Goal: Task Accomplishment & Management: Complete application form

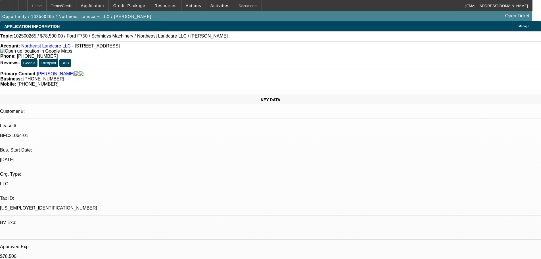
select select "0"
select select "2"
select select "0"
select select "6"
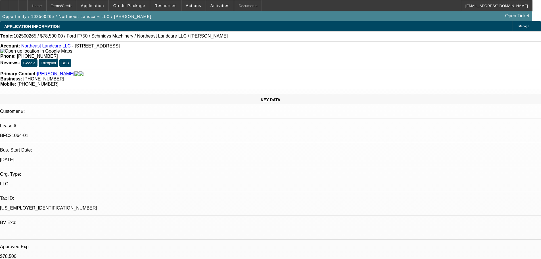
select select "0"
select select "2"
select select "0"
select select "6"
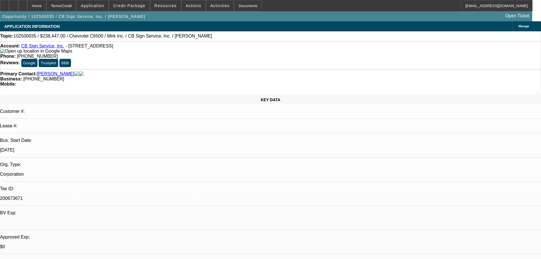
select select "0"
select select "3"
select select "0"
select select "6"
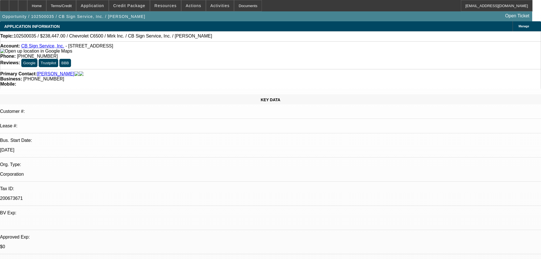
select select "0"
select select "3"
select select "0"
select select "6"
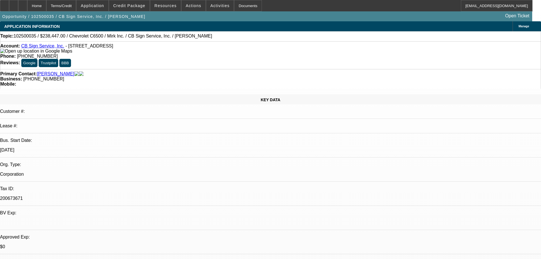
select select "0"
select select "3"
select select "0"
select select "6"
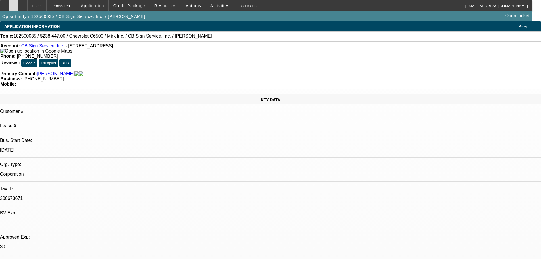
click at [18, 8] on div at bounding box center [13, 5] width 9 height 11
click at [136, 9] on span at bounding box center [129, 6] width 41 height 14
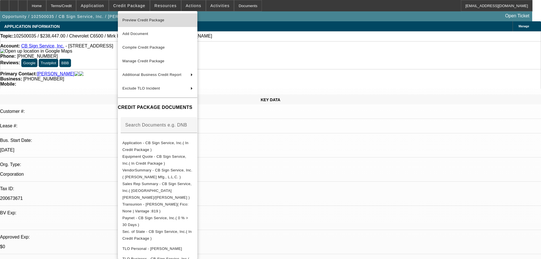
click at [168, 21] on span "Preview Credit Package" at bounding box center [157, 20] width 70 height 7
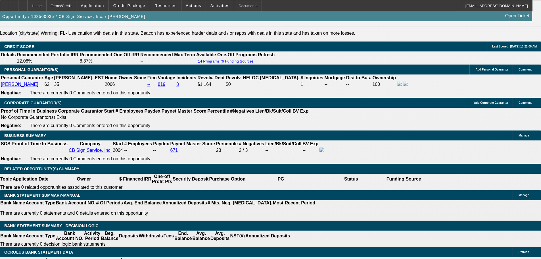
scroll to position [801, 0]
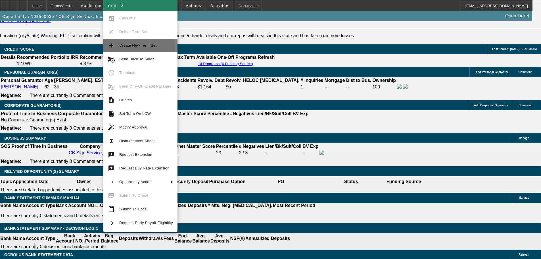
click at [139, 47] on span "Create New Term Set" at bounding box center [146, 45] width 54 height 7
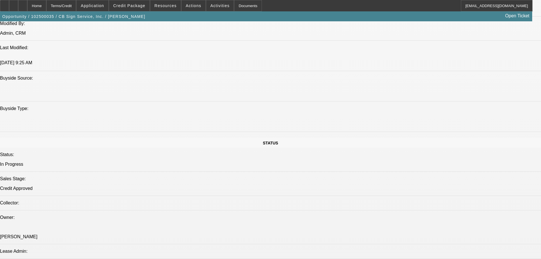
select select "0"
select select "3"
select select "0"
select select "6"
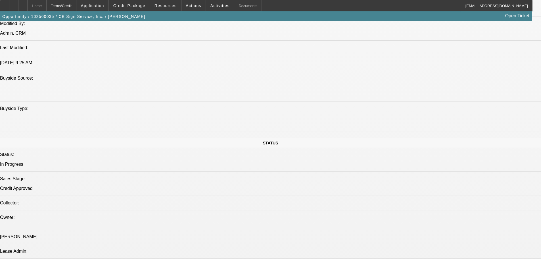
select select "0"
select select "3"
select select "0"
select select "6"
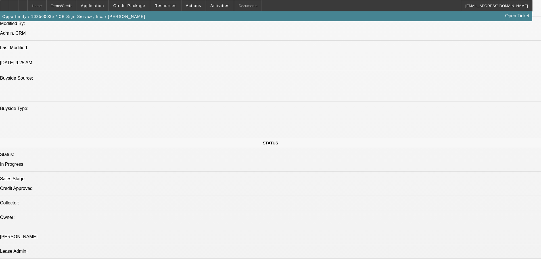
select select "0"
select select "3"
select select "0"
select select "6"
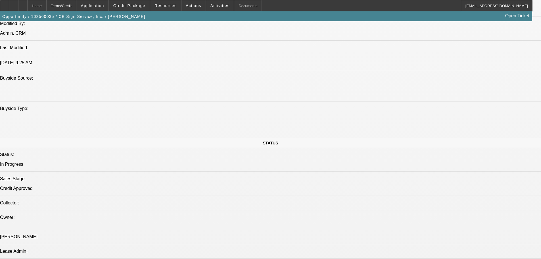
select select "0"
select select "3"
select select "0"
select select "6"
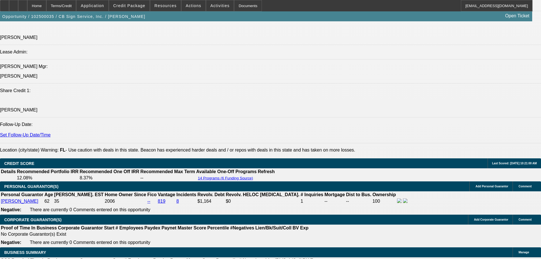
scroll to position [772, 0]
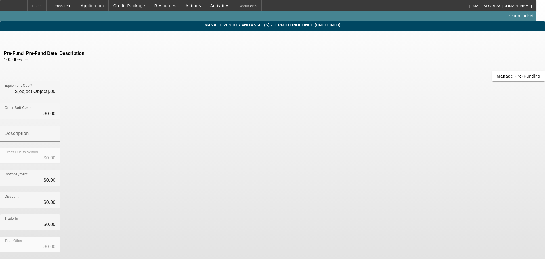
type input "$238,447.00"
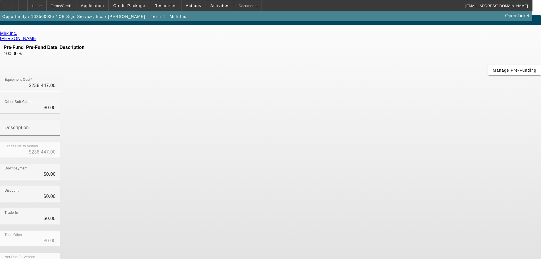
scroll to position [8, 0]
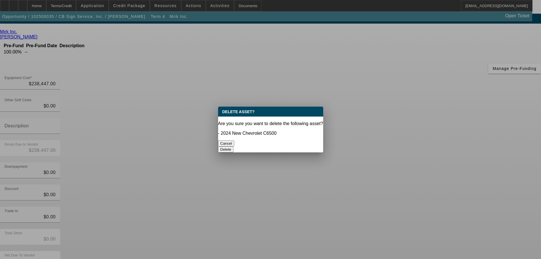
scroll to position [0, 0]
click at [234, 146] on button "Delete" at bounding box center [226, 149] width 16 height 6
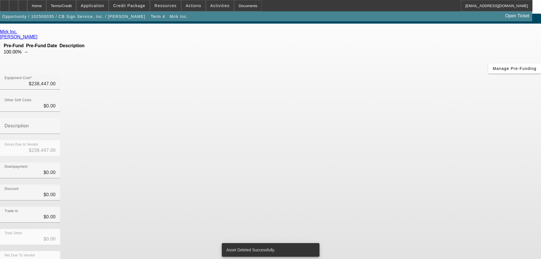
scroll to position [5, 0]
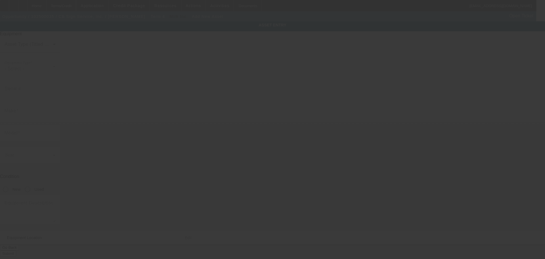
type input "19608 Dogpatch Ln"
type input "Land O Lakes"
type input "34638"
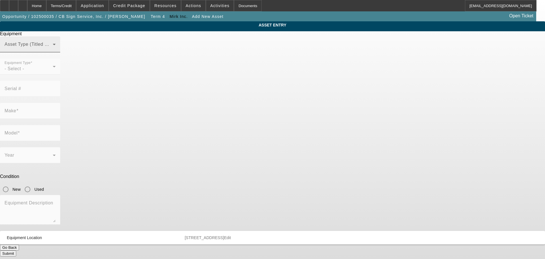
click at [53, 50] on span at bounding box center [29, 46] width 48 height 7
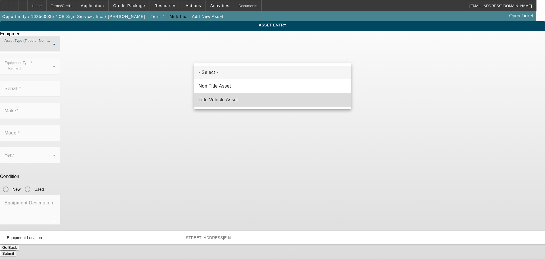
click at [234, 99] on span "Title Vehicle Asset" at bounding box center [218, 99] width 39 height 7
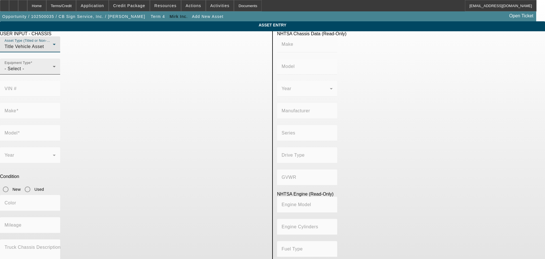
click at [53, 72] on div "- Select -" at bounding box center [29, 68] width 48 height 7
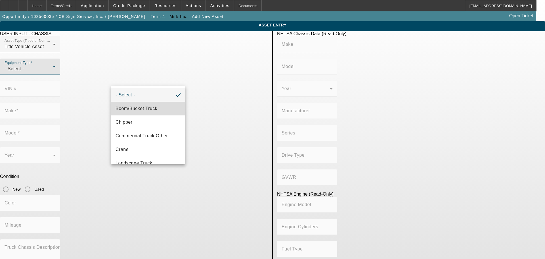
click at [148, 109] on span "Boom/Bucket Truck" at bounding box center [137, 108] width 42 height 7
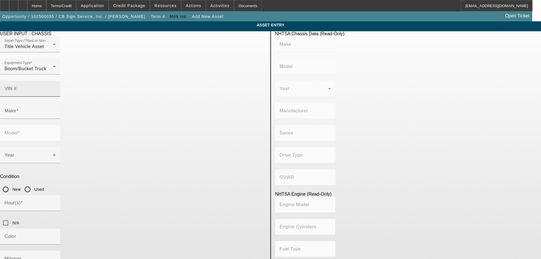
click at [17, 86] on mat-label "VIN #" at bounding box center [11, 88] width 12 height 5
click at [56, 88] on input "VIN #" at bounding box center [30, 91] width 51 height 7
paste input "1FDFF6KT2SDA04626"
type input "1FDFF6KT2SDA04626"
type input "FORD"
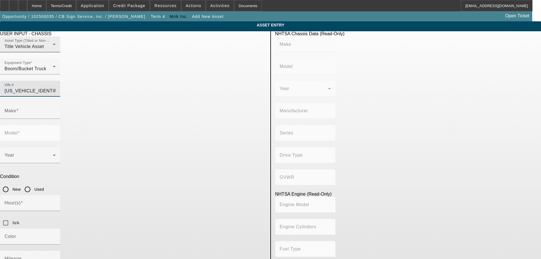
type input "F-600"
type input "FORD MOTOR COMPANY"
type input "F-Series"
type input "4x2"
type input "Class 6: 19,501 - 26,000 lb (8,845 - 11,794 kg)"
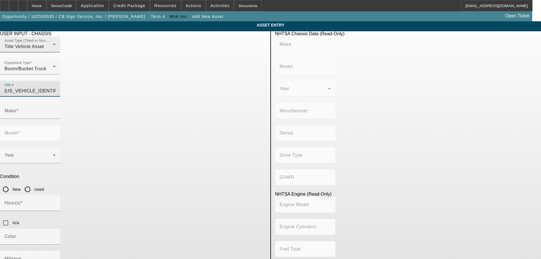
type input "8"
type input "Diesel"
type input "408.85908543470"
type input "6.7"
type input "FORD"
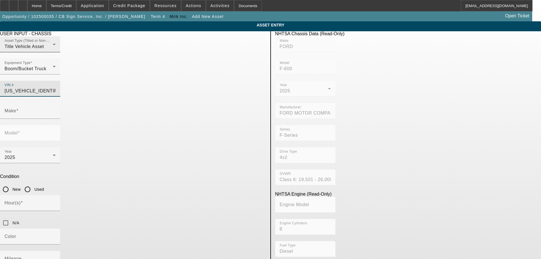
type input "F-600"
type input "1FDFF6KT2SDA04626"
click at [11, 184] on input "New" at bounding box center [5, 189] width 11 height 11
radio input "true"
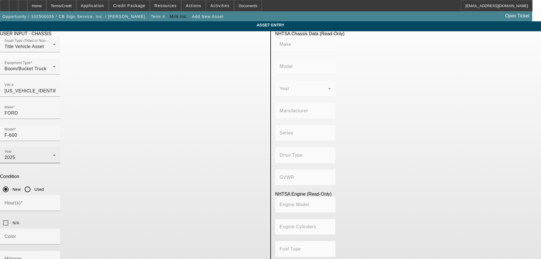
type input "FORD"
type input "F-600"
type input "FORD MOTOR COMPANY"
type input "F-Series"
type input "4x2"
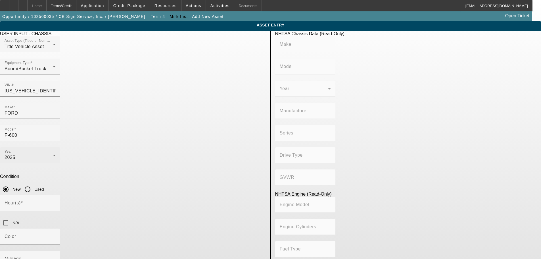
type input "Class 6: 19,501 - 26,000 lb (8,845 - 11,794 kg)"
type input "8"
type input "Diesel"
type input "408.85908543470"
type input "6.7"
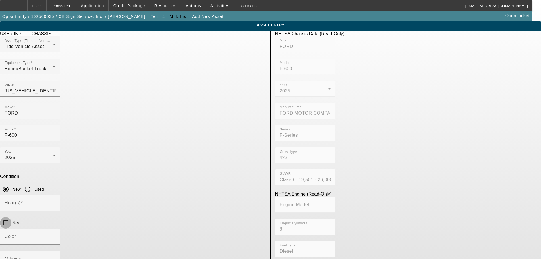
click at [11, 217] on input "N/A" at bounding box center [5, 222] width 11 height 11
checkbox input "true"
click at [56, 251] on div "Mileage" at bounding box center [30, 259] width 51 height 16
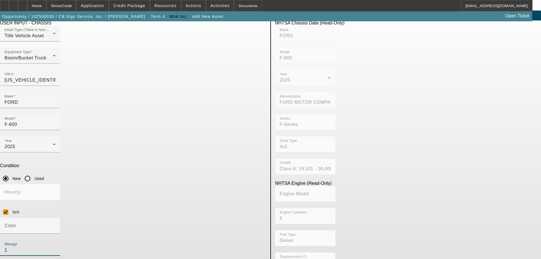
type input "1"
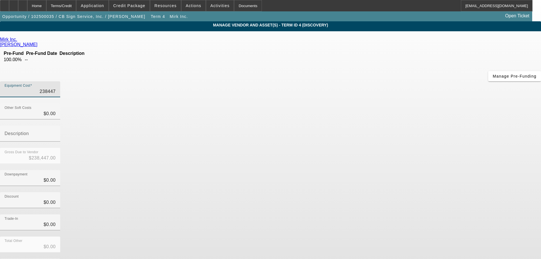
drag, startPoint x: 320, startPoint y: 47, endPoint x: 411, endPoint y: 48, distance: 90.4
click at [411, 81] on div "Equipment Cost 238447" at bounding box center [270, 92] width 541 height 22
type input "2"
type input "$2.00"
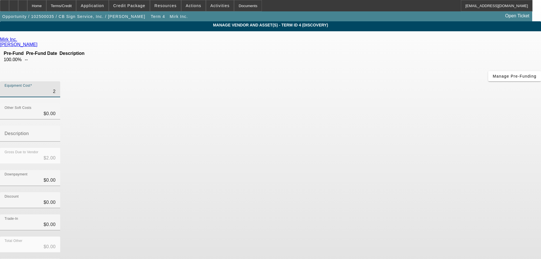
type input "24"
type input "$24.00"
type input "248"
type input "$248.00"
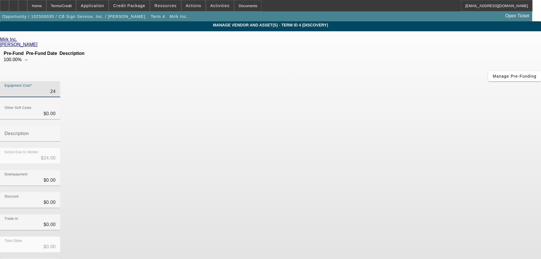
type input "$248.00"
type input "2487"
type input "$2,487.00"
type input "24874"
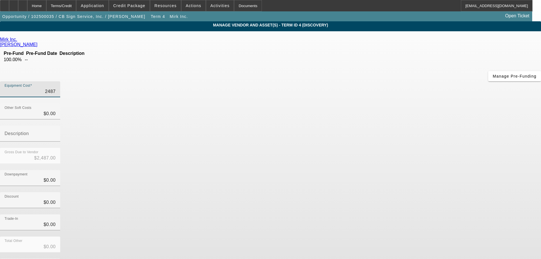
type input "$24,874.00"
type input "248745"
type input "$248,745.00"
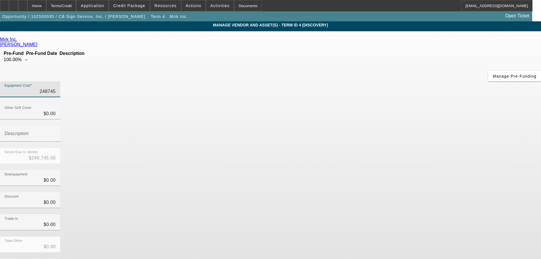
type input "$248,745.00"
click at [372, 214] on div "Trade-In $0.00" at bounding box center [270, 225] width 541 height 22
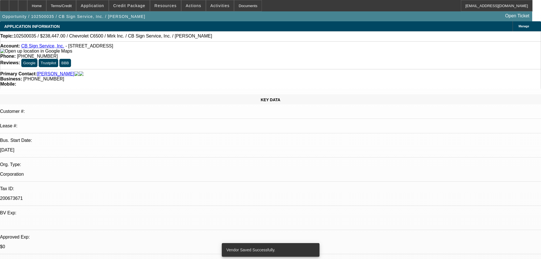
select select "0"
select select "3"
select select "0"
select select "6"
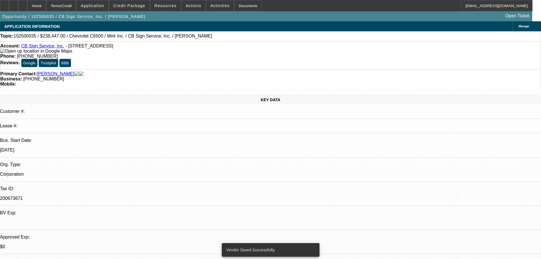
select select "0"
select select "3"
select select "0"
select select "6"
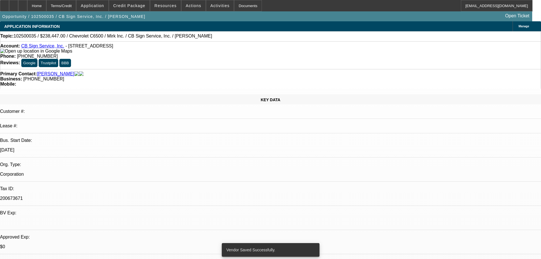
select select "0"
select select "3"
select select "0"
select select "6"
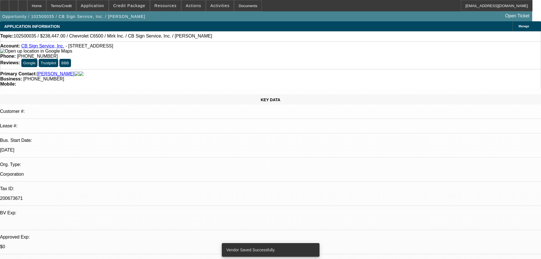
select select "0"
select select "3"
select select "0"
select select "6"
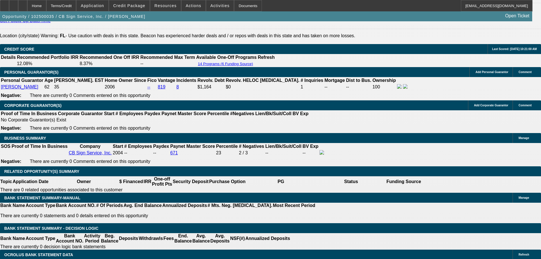
scroll to position [885, 0]
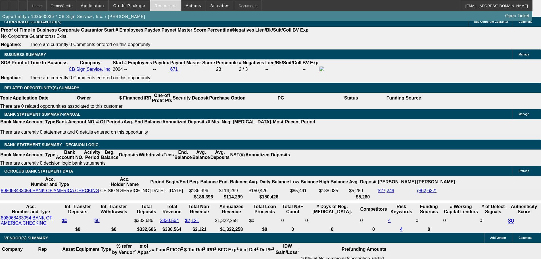
click at [173, 5] on span "Resources" at bounding box center [166, 5] width 22 height 5
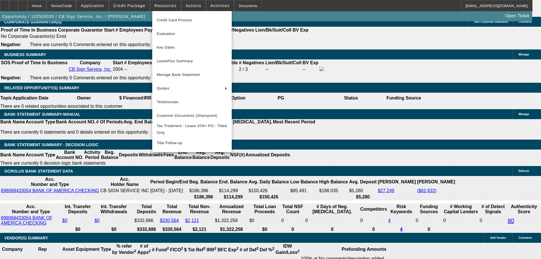
click at [187, 7] on div at bounding box center [270, 129] width 541 height 259
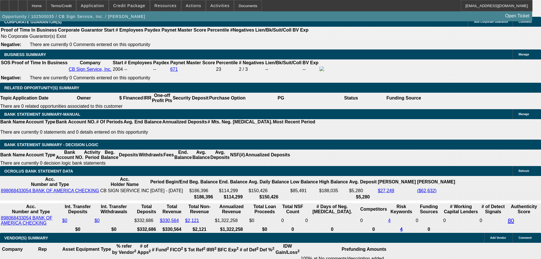
click at [187, 7] on span "Actions" at bounding box center [194, 5] width 16 height 5
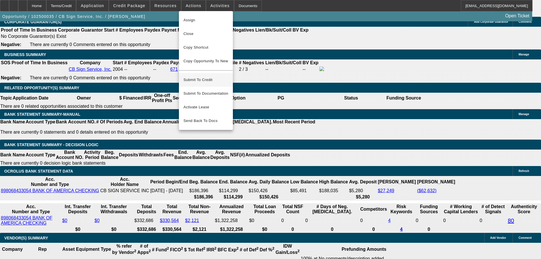
click at [212, 76] on span "Submit To Credit" at bounding box center [206, 79] width 45 height 7
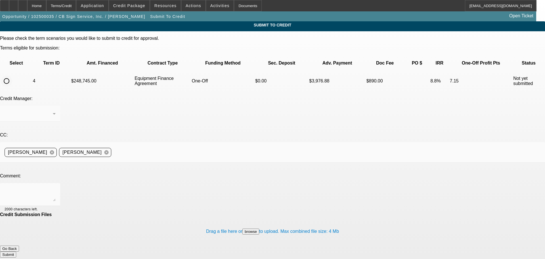
click at [12, 75] on input "radio" at bounding box center [6, 80] width 11 height 11
radio input "true"
click at [56, 183] on div at bounding box center [30, 194] width 51 height 23
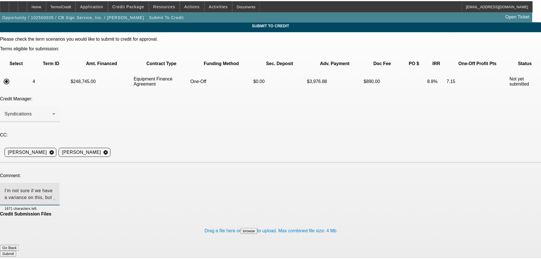
scroll to position [5, 0]
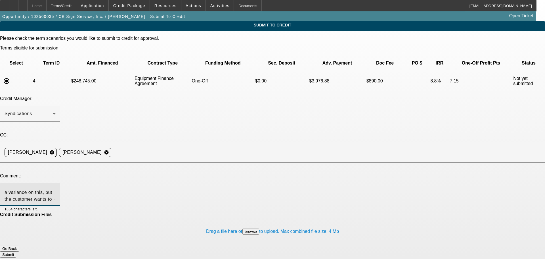
type textarea "I'm not sure if we have a variance on this, but the customer wants to compare p…"
click at [16, 251] on button "Submit" at bounding box center [8, 254] width 16 height 6
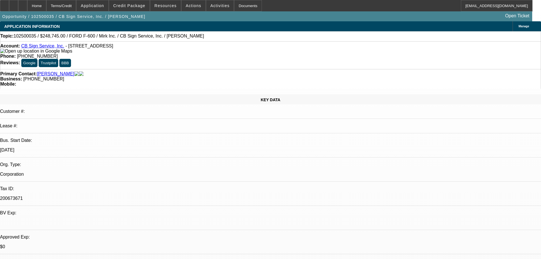
select select "0"
select select "3"
select select "0"
select select "6"
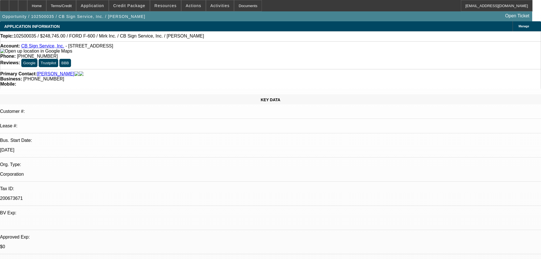
select select "0"
select select "3"
select select "0"
select select "6"
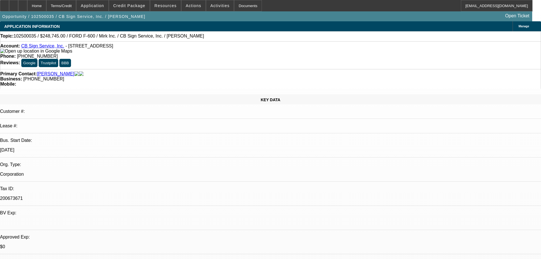
select select "0"
select select "3"
select select "0"
select select "6"
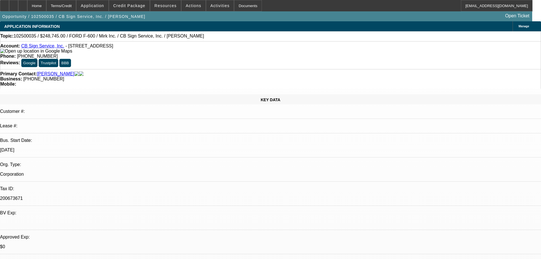
select select "0"
select select "3"
select select "0"
select select "6"
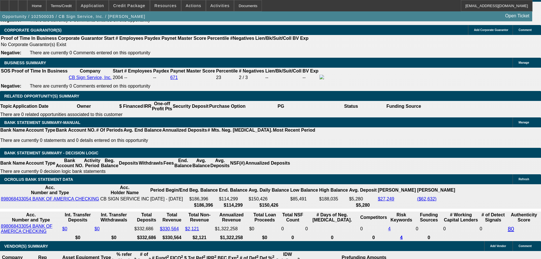
scroll to position [876, 0]
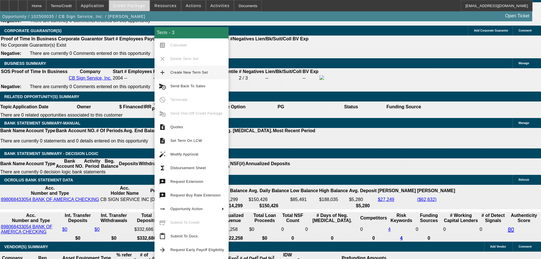
click at [125, 7] on span "Credit Package" at bounding box center [129, 5] width 32 height 5
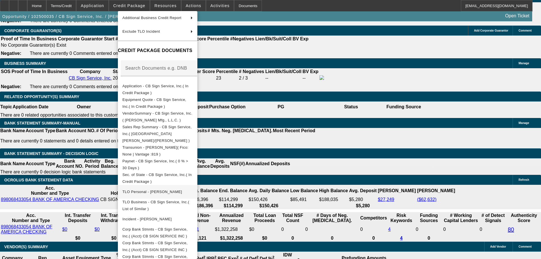
scroll to position [58, 0]
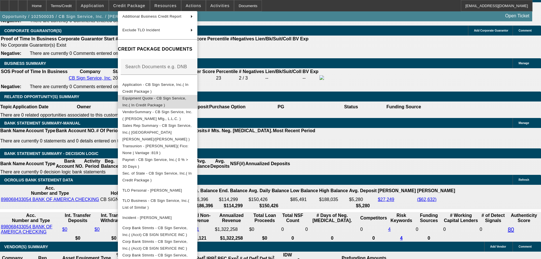
click at [178, 100] on span "Equipment Quote - CB Sign Service, Inc.( In Credit Package )" at bounding box center [154, 101] width 64 height 11
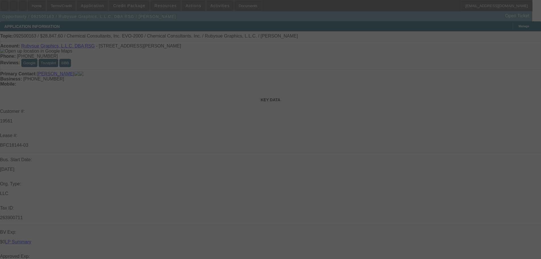
select select "0"
select select "2"
select select "0"
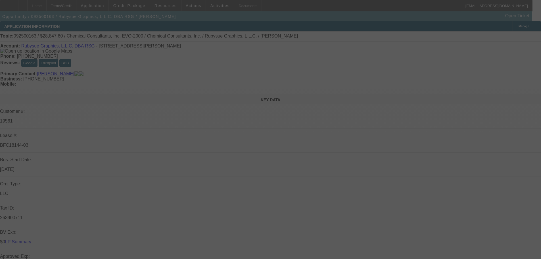
select select "0"
select select "2"
select select "0"
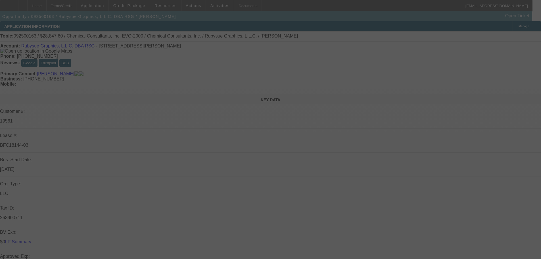
select select "0"
select select "2"
select select "0"
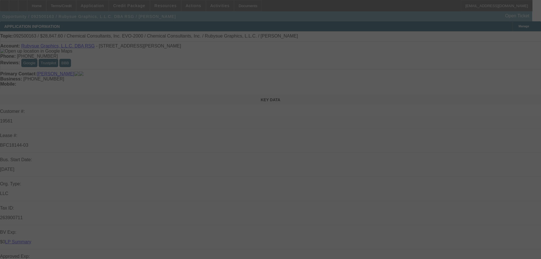
select select "2"
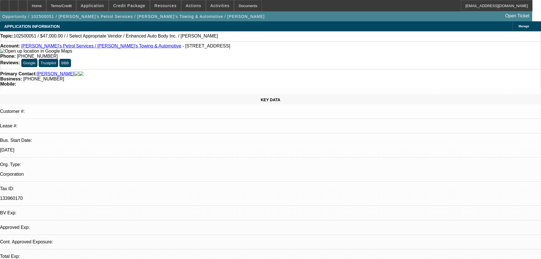
select select "0"
select select "2"
select select "0.1"
select select "4"
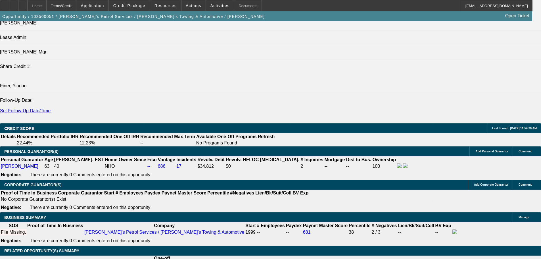
scroll to position [696, 0]
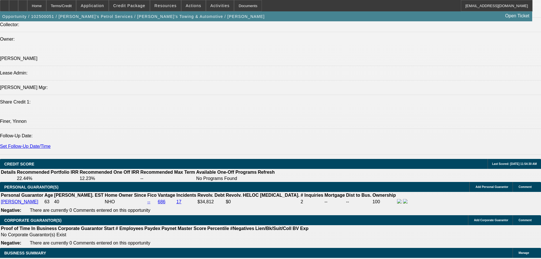
click at [136, 7] on span "Credit Package" at bounding box center [129, 5] width 32 height 5
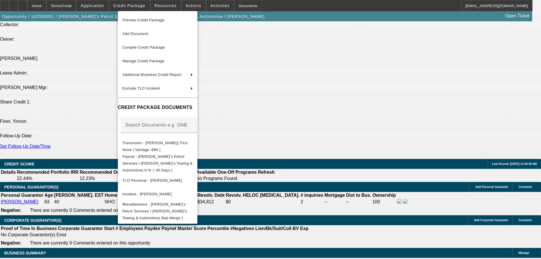
click at [136, 7] on div at bounding box center [270, 129] width 541 height 259
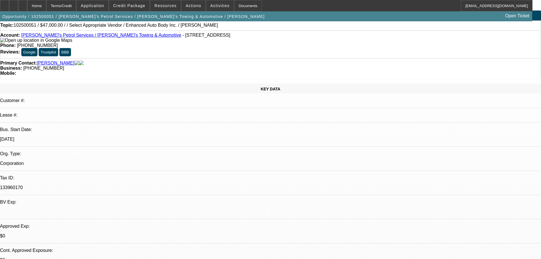
scroll to position [0, 0]
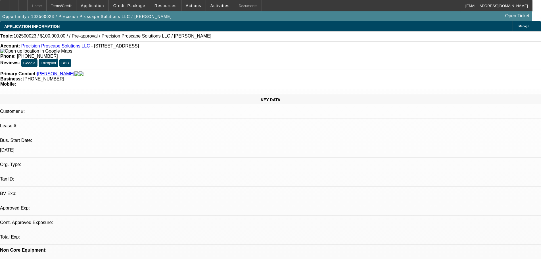
select select "0"
select select "2"
select select "0.1"
select select "4"
